Goal: Information Seeking & Learning: Find specific page/section

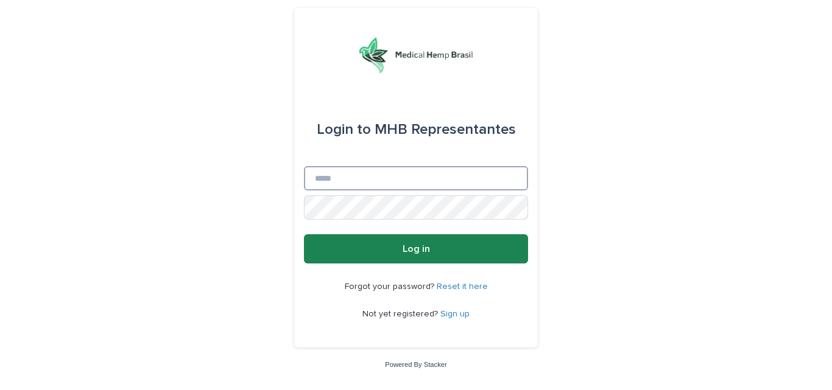
type input "**********"
click at [388, 247] on button "Log in" at bounding box center [416, 248] width 224 height 29
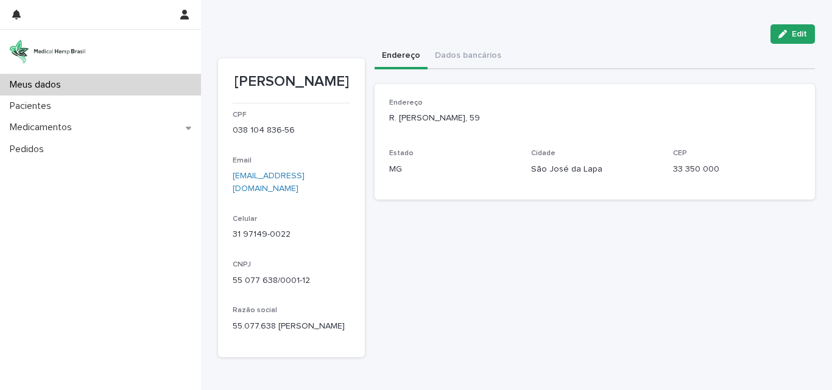
click at [172, 241] on div "Meus dados Pacientes Medicamentos Pedidos" at bounding box center [100, 232] width 201 height 316
click at [353, 16] on div "[PERSON_NAME] Edit Edit [PERSON_NAME] CPF 038 104 836-56 Email [EMAIL_ADDRESS][…" at bounding box center [516, 178] width 597 height 357
click at [592, 26] on div "Edit" at bounding box center [516, 33] width 597 height 19
click at [499, 322] on div "Sorry, there was an error saving your record. Please try again. Please fill out…" at bounding box center [595, 201] width 440 height 314
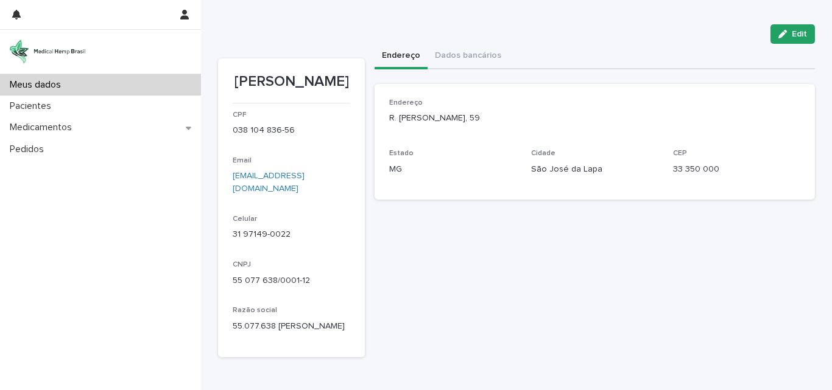
click at [171, 274] on div "Meus dados Pacientes Medicamentos Pedidos" at bounding box center [100, 232] width 201 height 316
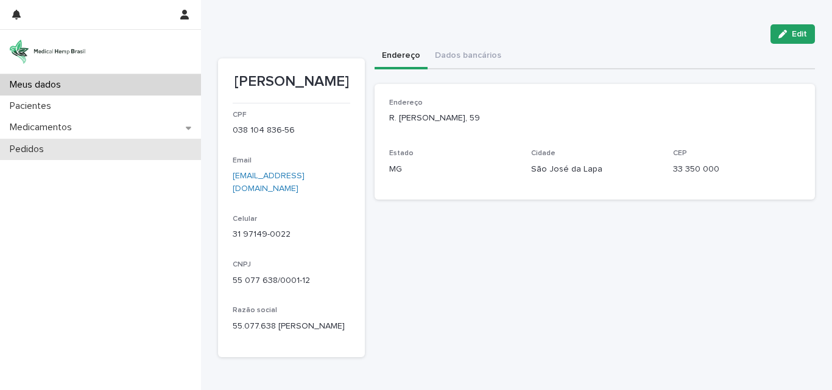
click at [26, 142] on div "Pedidos" at bounding box center [100, 149] width 201 height 21
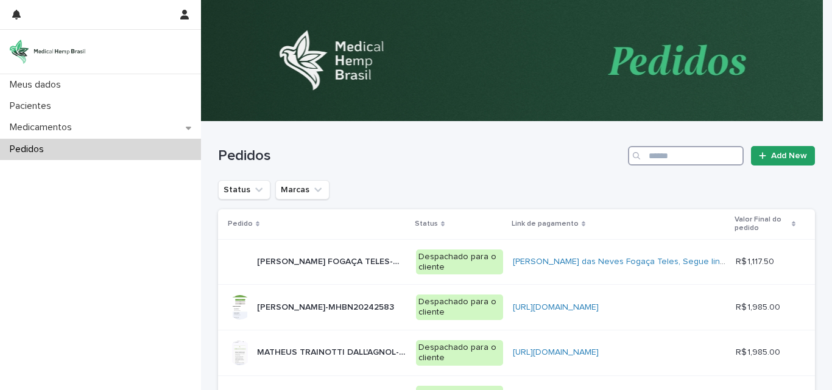
click at [657, 160] on input "Search" at bounding box center [686, 155] width 116 height 19
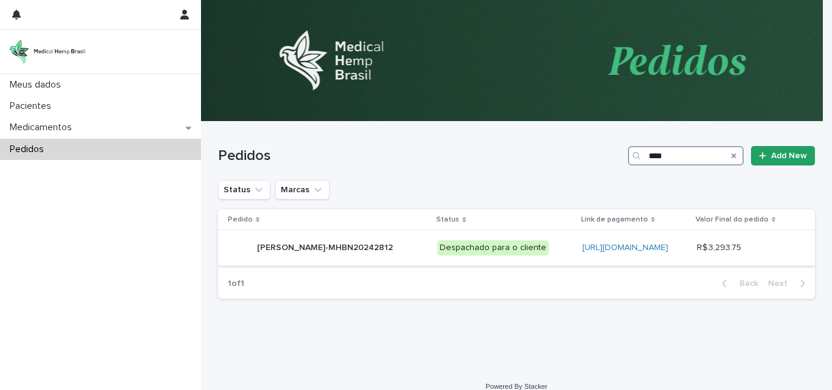
type input "****"
click at [319, 253] on p "[PERSON_NAME]-MHBN20242812" at bounding box center [326, 247] width 138 height 13
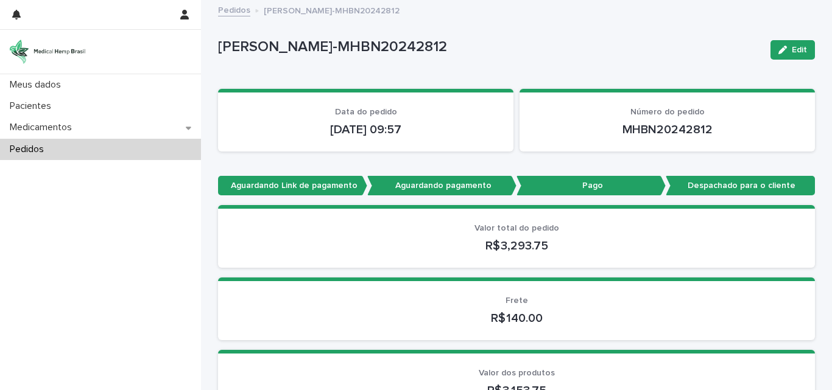
click at [121, 288] on div "Meus dados Pacientes Medicamentos Pedidos" at bounding box center [100, 232] width 201 height 316
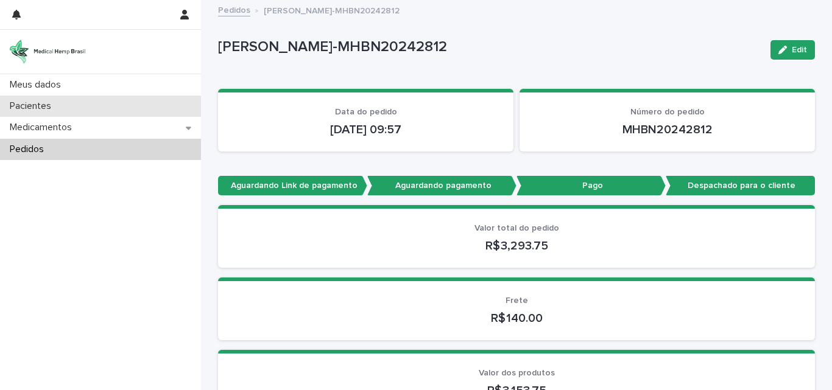
click at [43, 104] on p "Pacientes" at bounding box center [33, 106] width 56 height 12
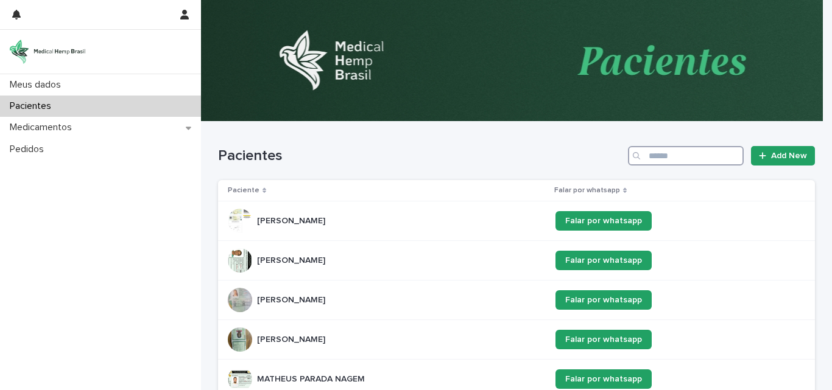
click at [655, 152] on input "Search" at bounding box center [686, 155] width 116 height 19
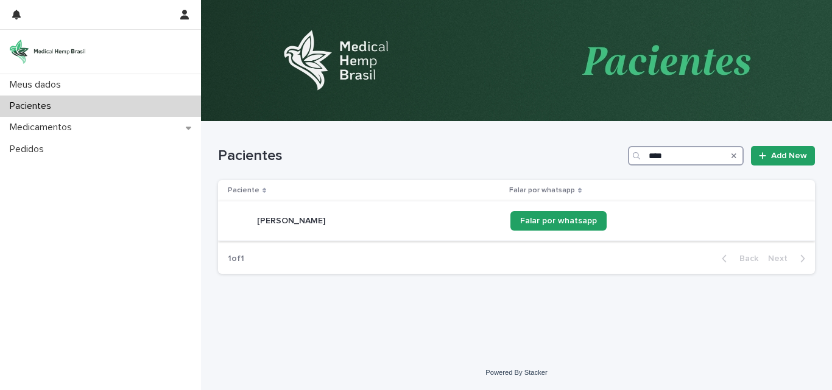
type input "****"
click at [317, 222] on p "[PERSON_NAME]" at bounding box center [292, 220] width 71 height 13
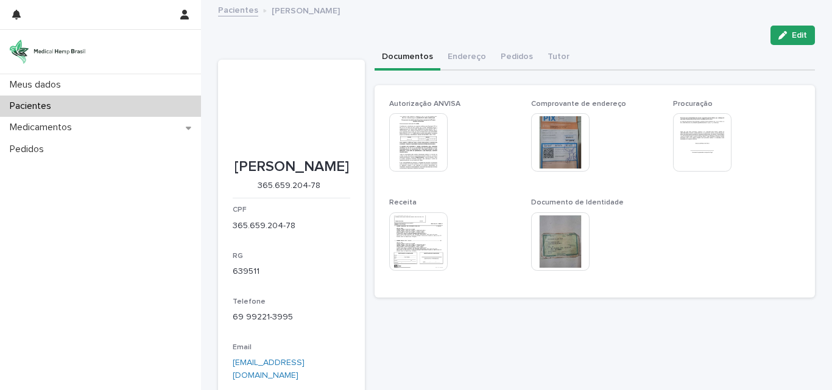
click at [143, 244] on div "Meus dados Pacientes Medicamentos Pedidos" at bounding box center [100, 232] width 201 height 316
click at [395, 241] on img at bounding box center [418, 242] width 58 height 58
click at [409, 239] on img at bounding box center [418, 242] width 58 height 58
click at [409, 239] on body "Meus dados Pacientes Medicamentos Pedidos Pacientes [PERSON_NAME] JUNIOR Loadin…" at bounding box center [416, 195] width 832 height 390
